Goal: Contribute content: Add original content to the website for others to see

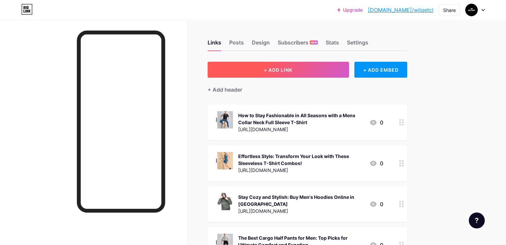
click at [290, 75] on button "+ ADD LINK" at bounding box center [277, 70] width 141 height 16
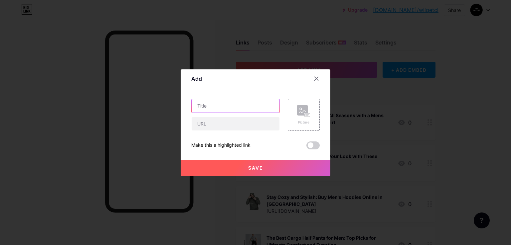
click at [203, 104] on input "text" at bounding box center [235, 105] width 88 height 13
paste input "Upgrade Your Wardrobe with the Sports Hoodie for Men Everyone’s Talking About"
type input "Upgrade Your Wardrobe with the Sports Hoodie for Men Everyone’s Talking About"
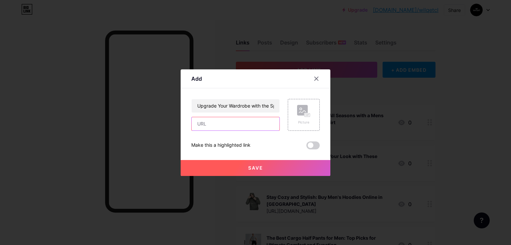
click at [212, 127] on input "text" at bounding box center [235, 123] width 88 height 13
paste input "[URL][DOMAIN_NAME]"
type input "[URL][DOMAIN_NAME]"
click at [309, 115] on div "Picture" at bounding box center [304, 115] width 32 height 32
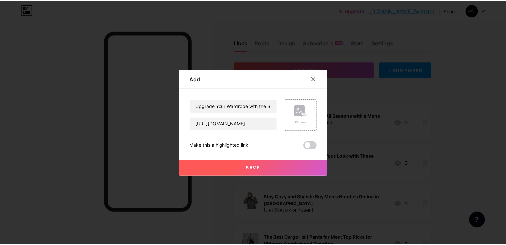
scroll to position [0, 0]
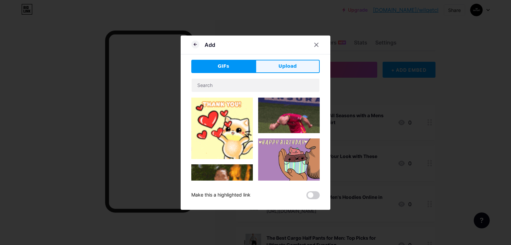
click at [288, 68] on span "Upload" at bounding box center [287, 66] width 18 height 7
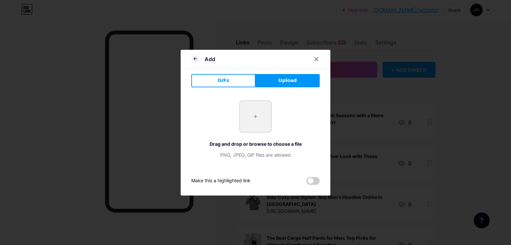
click at [251, 123] on input "file" at bounding box center [255, 116] width 31 height 31
type input "C:\fakepath\black1.jpg"
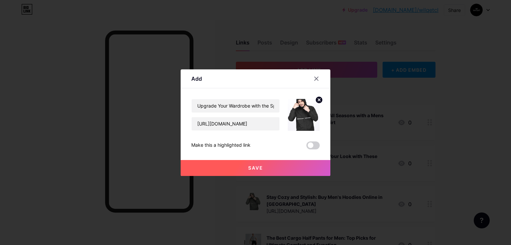
click at [263, 167] on button "Save" at bounding box center [256, 168] width 150 height 16
